Goal: Transaction & Acquisition: Register for event/course

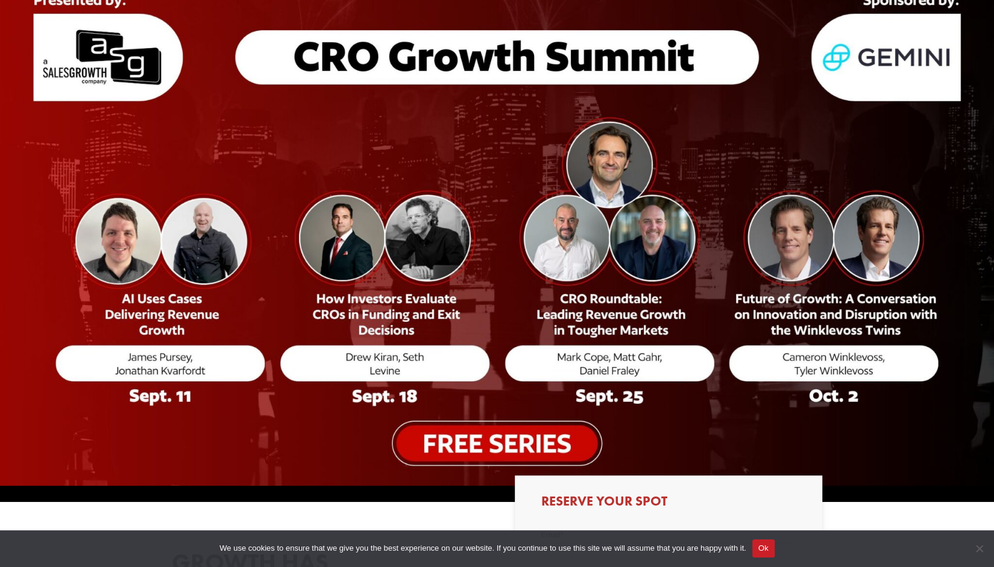
scroll to position [114, 0]
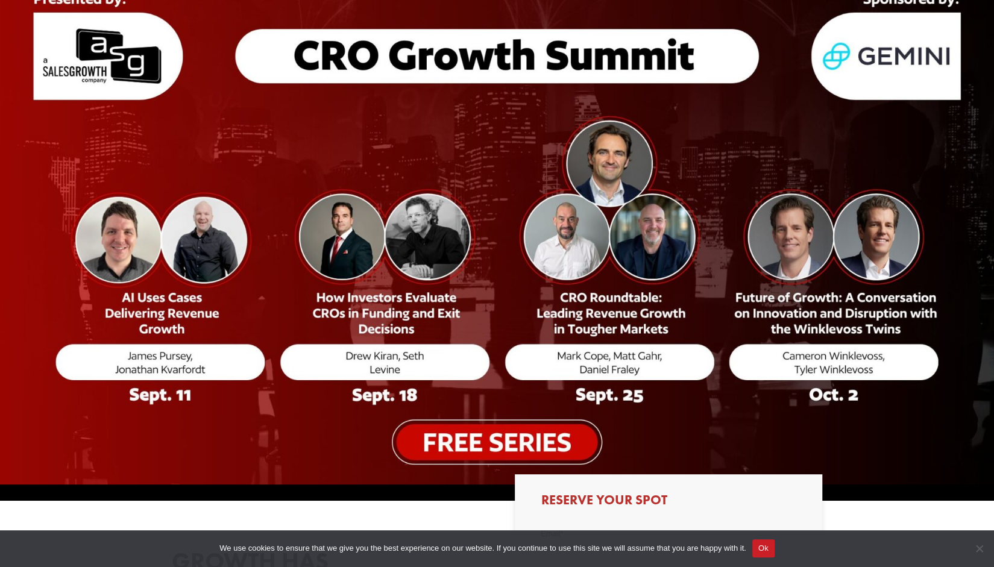
click at [486, 431] on img at bounding box center [497, 224] width 994 height 520
click at [486, 442] on img at bounding box center [497, 224] width 994 height 520
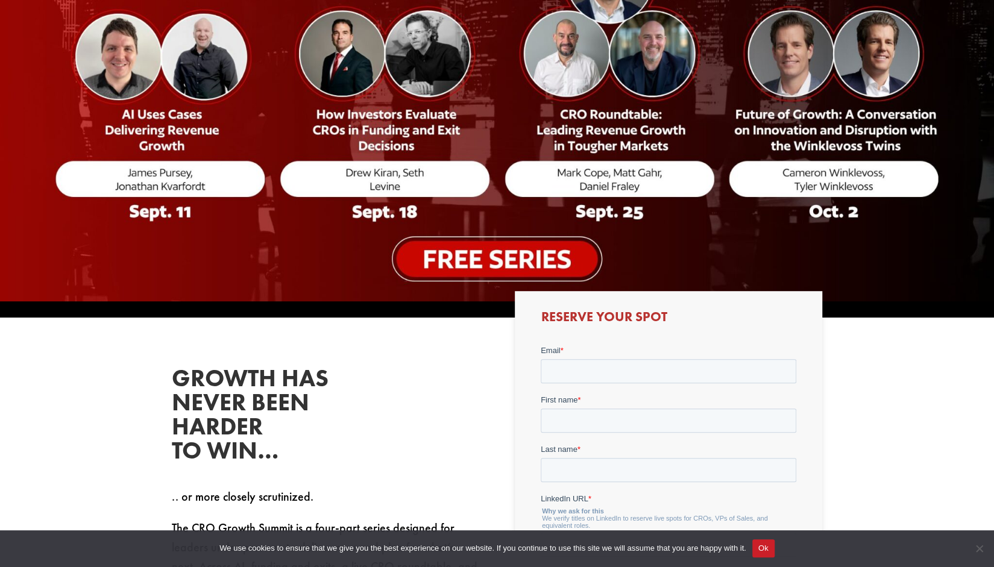
scroll to position [298, 0]
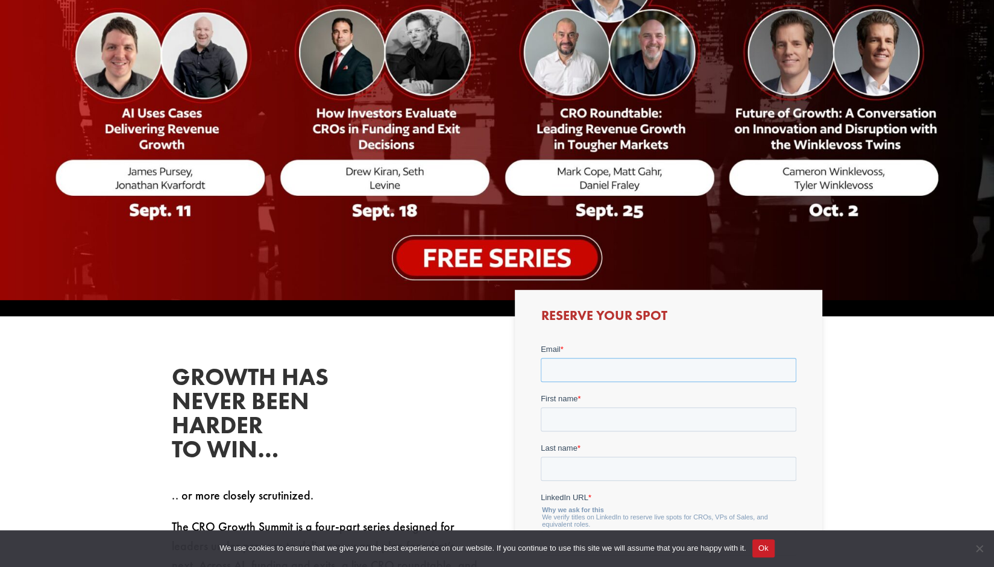
click at [585, 365] on input "Email *" at bounding box center [669, 370] width 256 height 24
type input "[EMAIL_ADDRESS][DOMAIN_NAME]"
type input "[PERSON_NAME]"
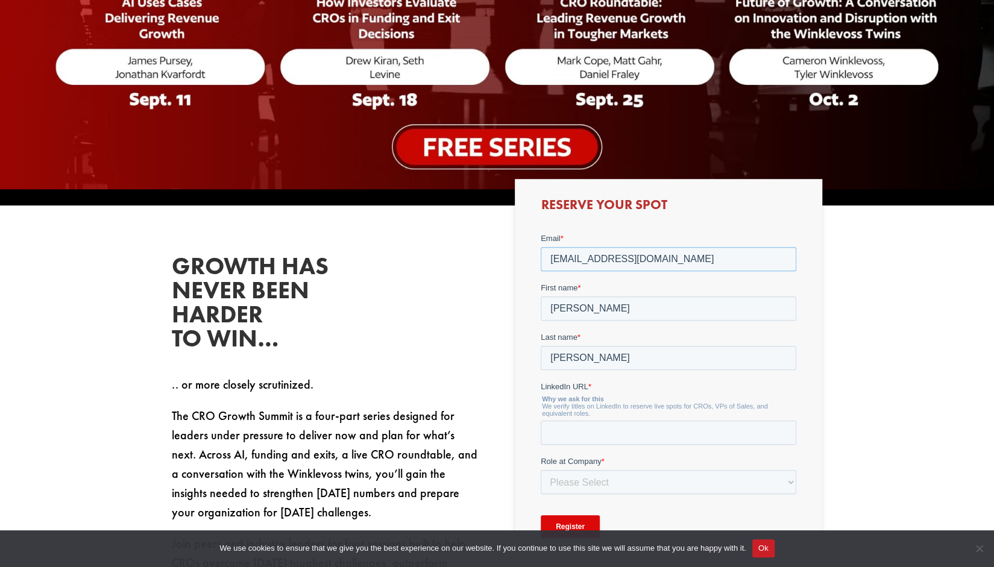
scroll to position [410, 0]
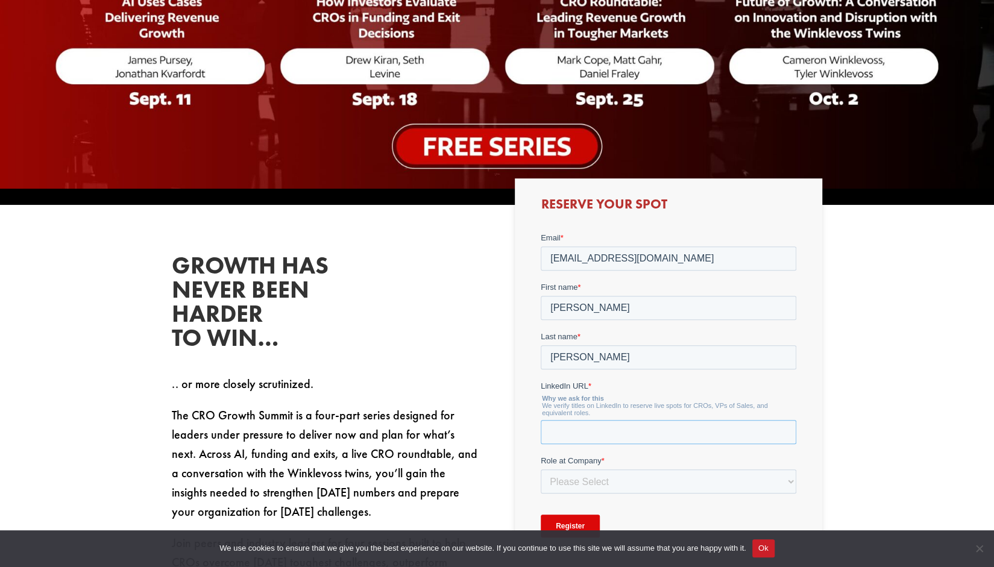
click at [601, 432] on input "LinkedIn URL *" at bounding box center [669, 432] width 256 height 24
paste input "[URL][DOMAIN_NAME][PERSON_NAME]"
type input "[URL][DOMAIN_NAME][PERSON_NAME]"
click at [627, 480] on select "Please Select C-Level (CRO, CSO, etc) Senior Leadership (VP of Sales, VP of Ena…" at bounding box center [669, 482] width 256 height 24
select select "Senior Leadership (VP of Sales, VP of Enablement, etc)"
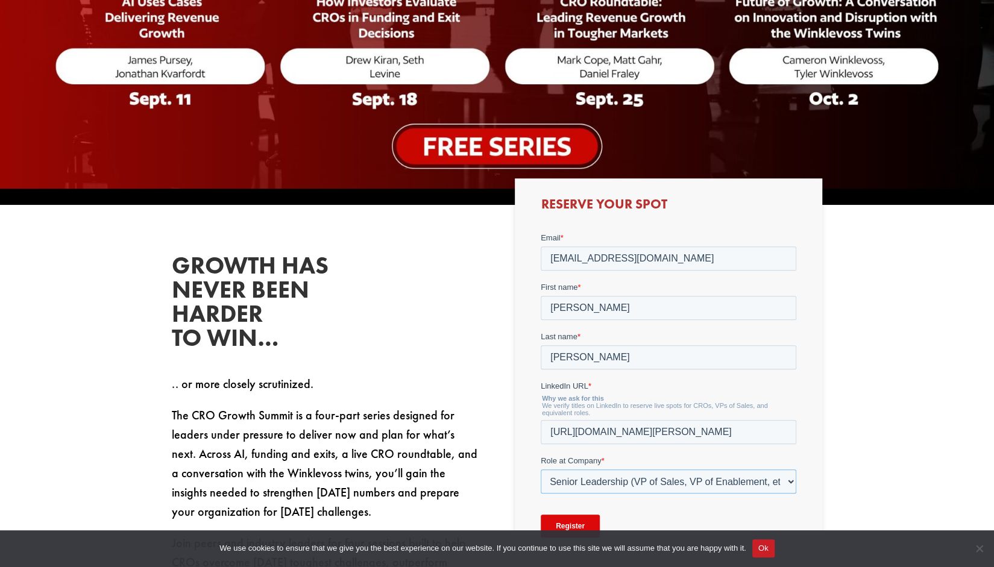
click at [541, 470] on select "Please Select C-Level (CRO, CSO, etc) Senior Leadership (VP of Sales, VP of Ena…" at bounding box center [669, 482] width 256 height 24
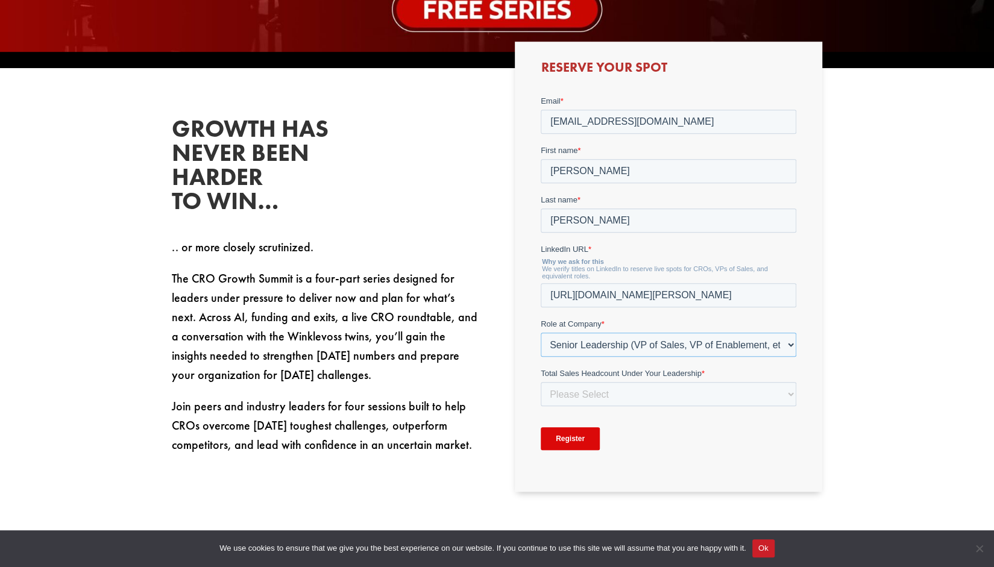
scroll to position [547, 0]
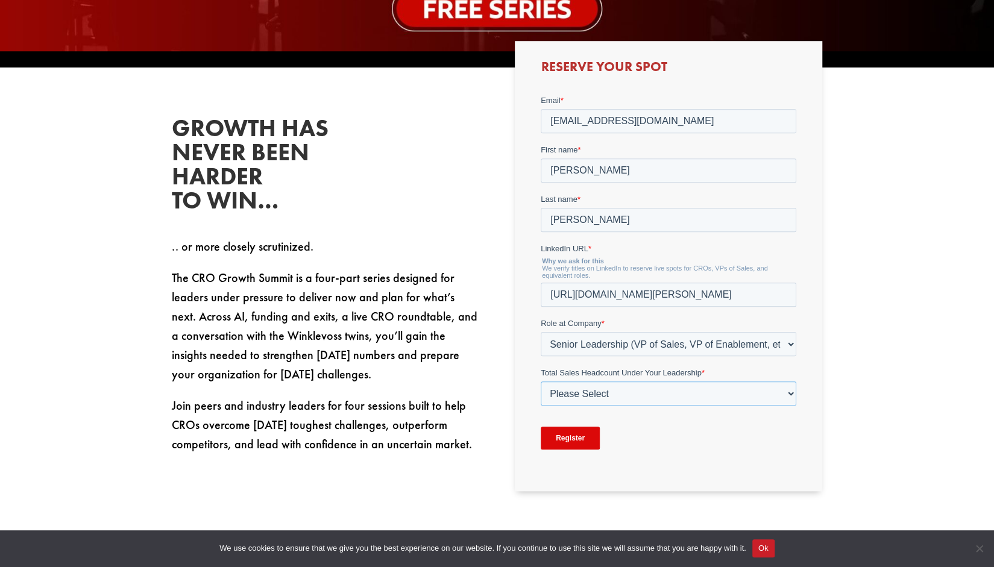
click at [623, 390] on select "Please Select Just Me 1-9 [PHONE_NUMBER] [PHONE_NUMBER]+" at bounding box center [669, 394] width 256 height 24
select select "20-49"
click at [541, 382] on select "Please Select Just Me 1-9 [PHONE_NUMBER] [PHONE_NUMBER]+" at bounding box center [669, 394] width 256 height 24
click at [564, 437] on input "Register" at bounding box center [570, 438] width 59 height 23
